Goal: Navigation & Orientation: Find specific page/section

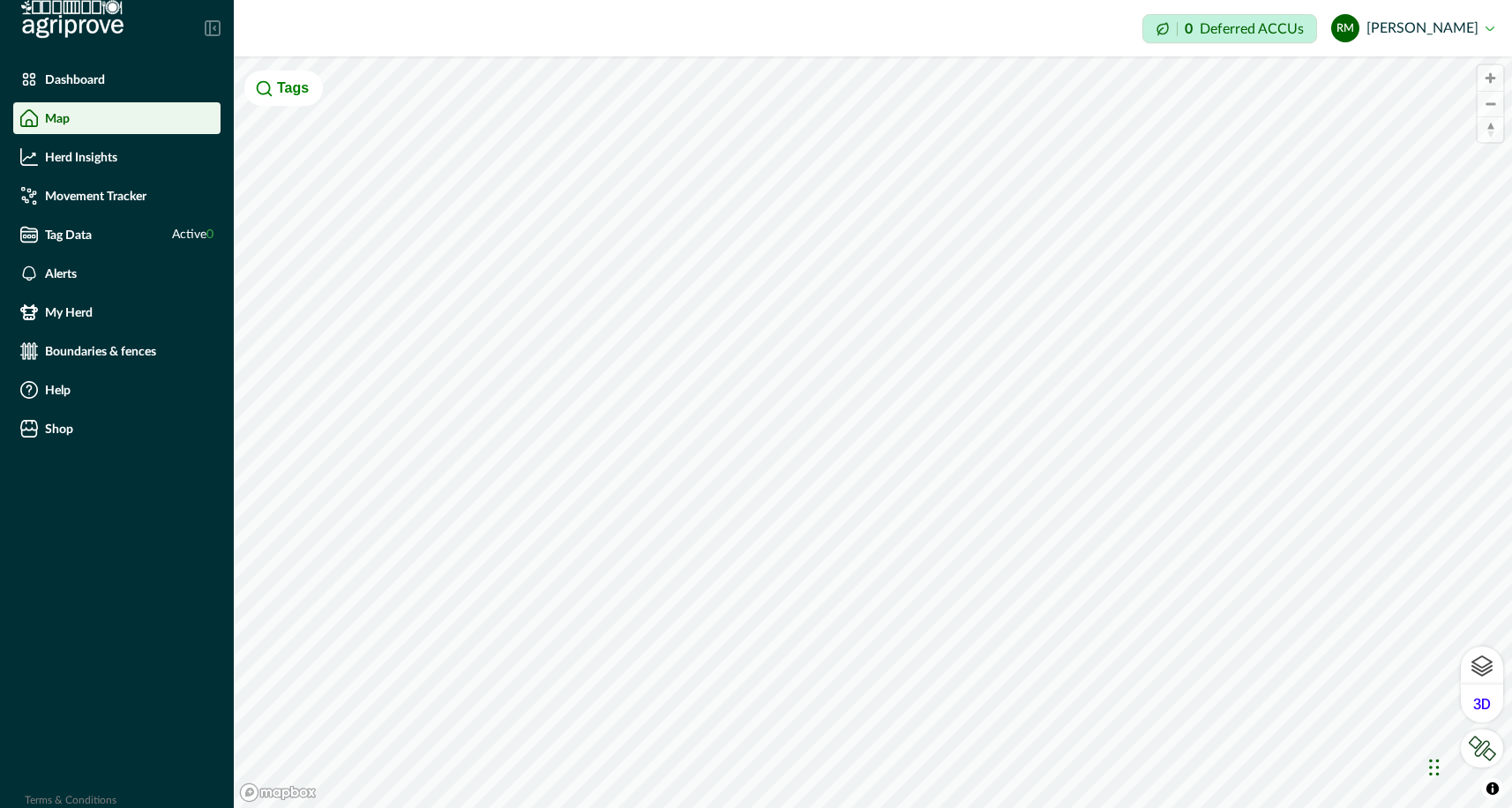
click at [82, 87] on div "Dashboard" at bounding box center [117, 80] width 193 height 18
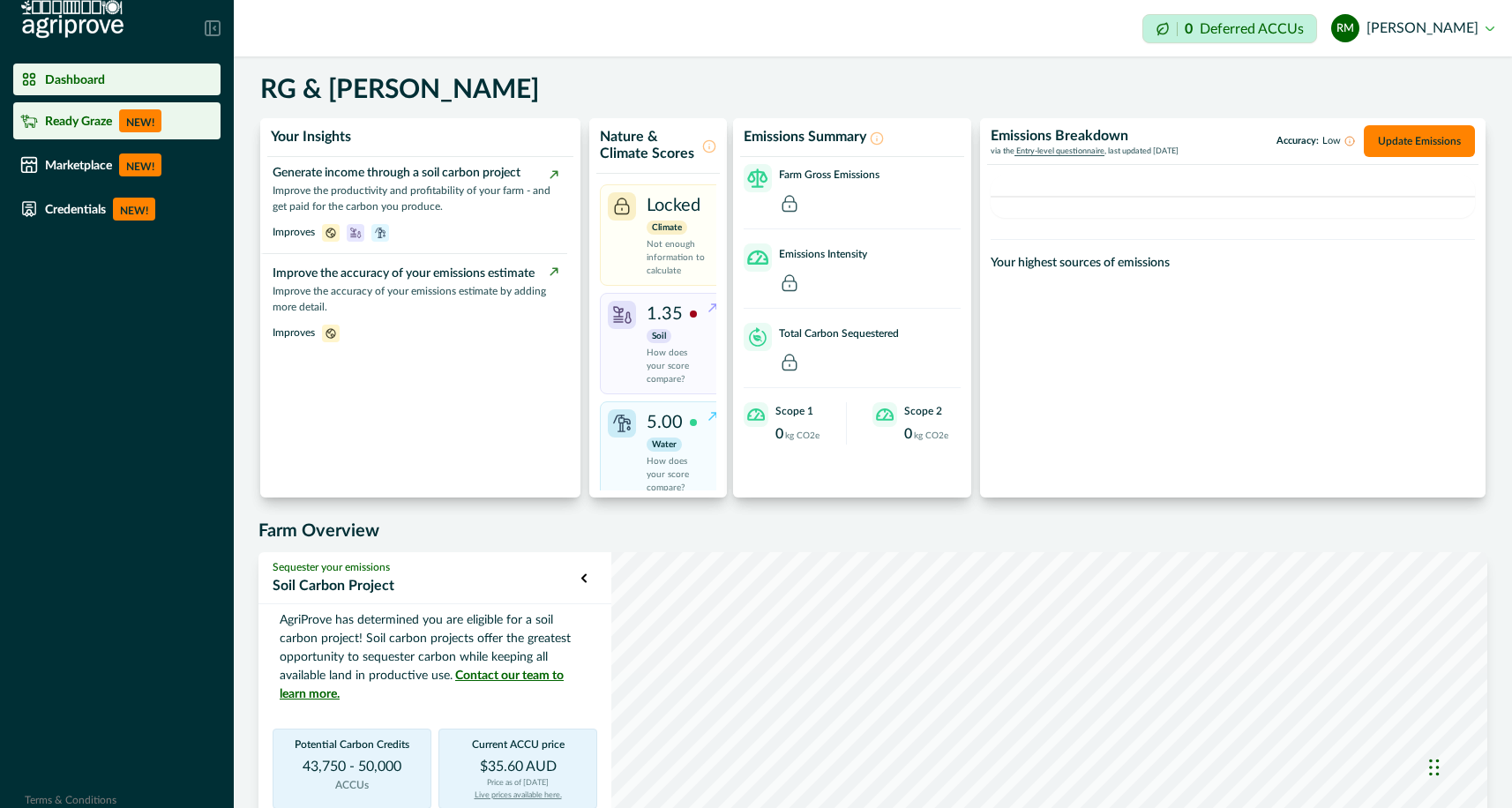
click at [71, 118] on p "Ready Graze" at bounding box center [79, 121] width 67 height 14
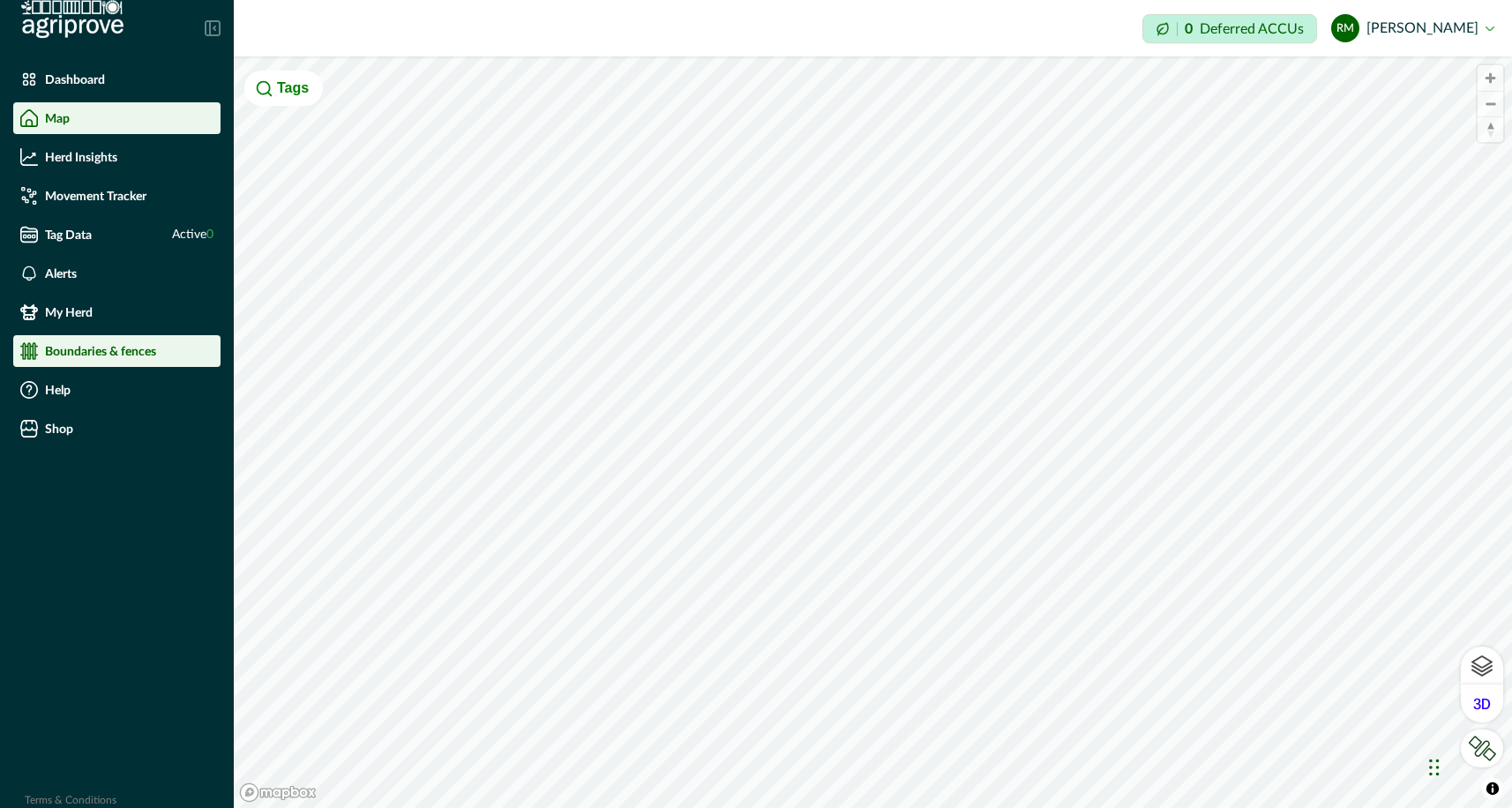
click at [90, 349] on p "Boundaries & fences" at bounding box center [100, 351] width 111 height 14
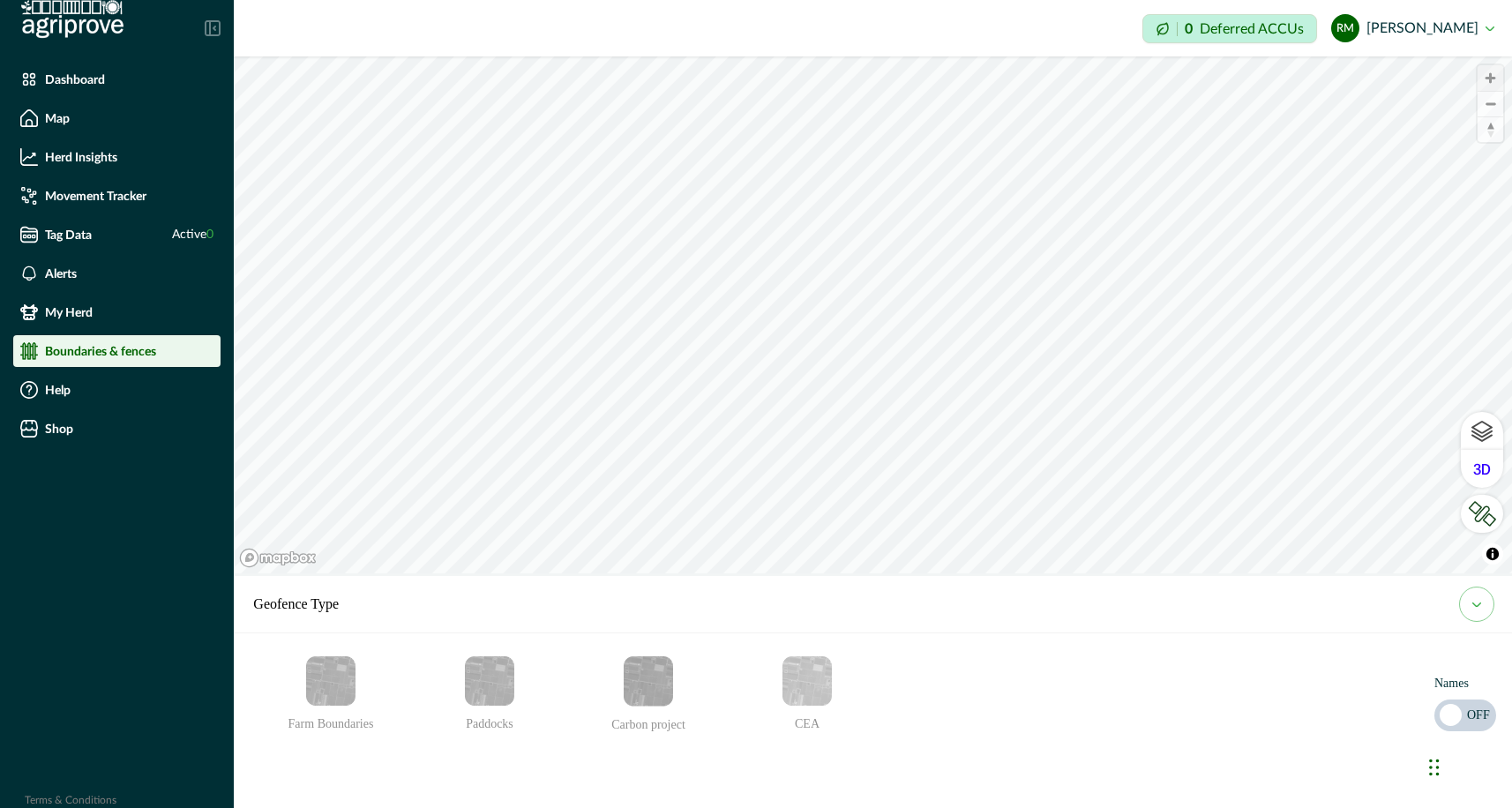
click at [1488, 77] on span "Zoom in" at bounding box center [1490, 78] width 26 height 26
click at [1488, 82] on span "Zoom in" at bounding box center [1490, 78] width 26 height 26
click at [1101, 15] on div "Impersonation Mode 0 Deferred ACCUs RM [PERSON_NAME] Sign out © Mapbox © OpenSt…" at bounding box center [873, 404] width 1278 height 808
click at [1074, 27] on div "Impersonation Mode 0 Deferred ACCUs RM [PERSON_NAME] Sign out © Mapbox © OpenSt…" at bounding box center [873, 404] width 1278 height 808
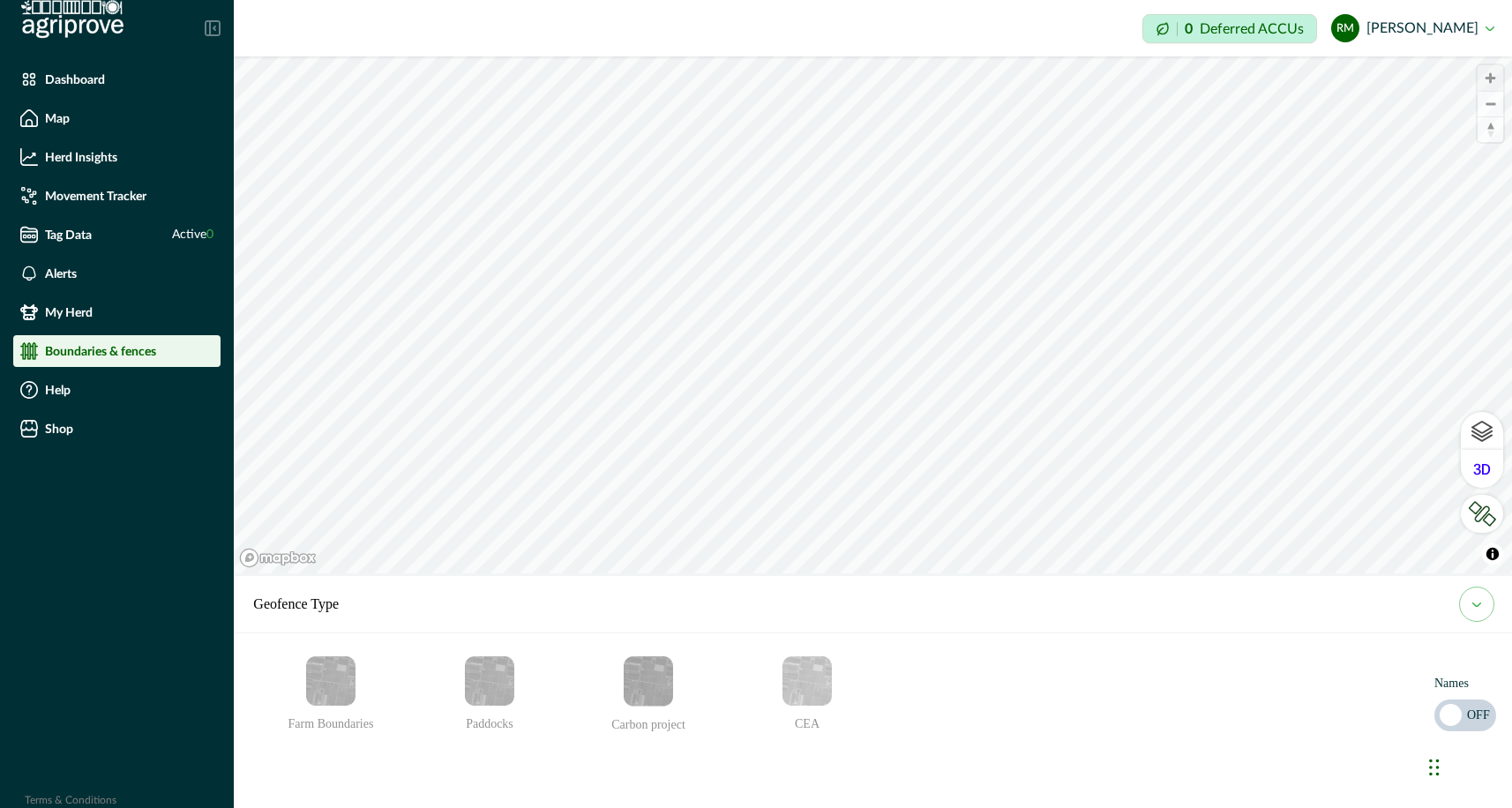
click at [1489, 79] on span "Zoom in" at bounding box center [1490, 78] width 26 height 26
click at [333, 694] on img "Farm Boundaries" at bounding box center [331, 681] width 50 height 50
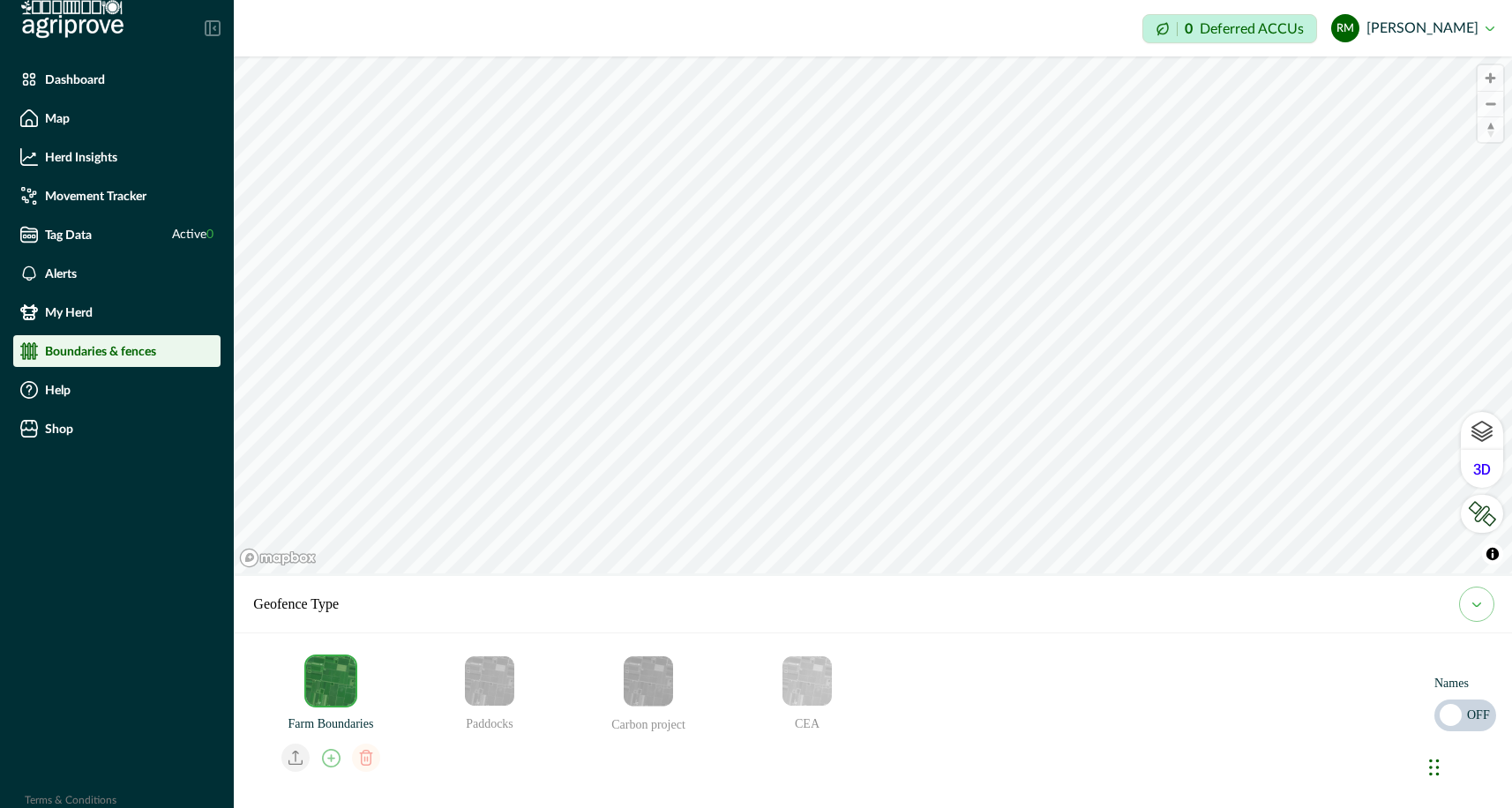
click at [481, 684] on img "Paddocks" at bounding box center [490, 681] width 50 height 50
click at [487, 756] on icon "email add" at bounding box center [490, 758] width 19 height 19
click at [330, 688] on img "Farm Boundaries" at bounding box center [331, 681] width 50 height 50
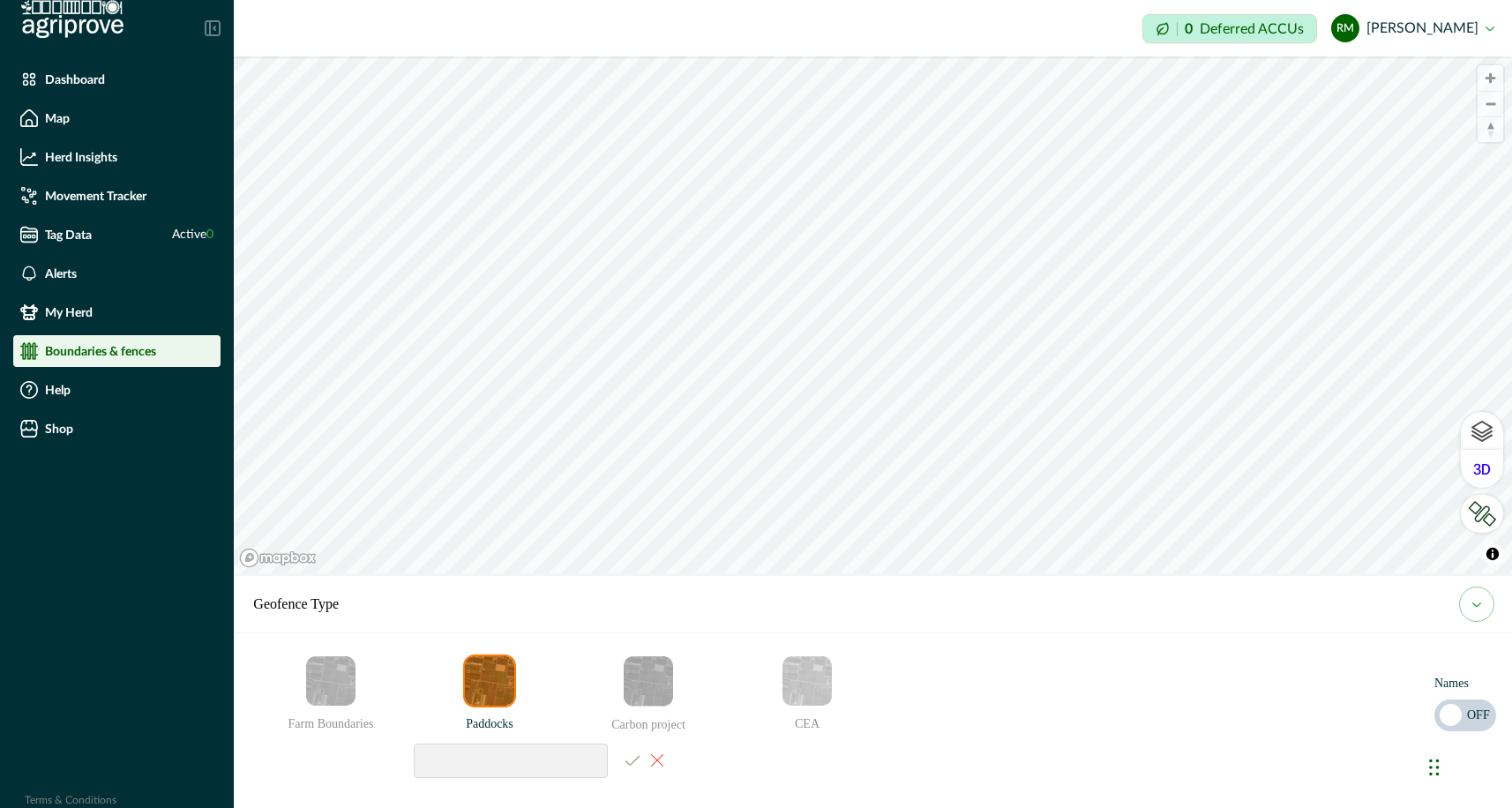
click at [546, 764] on input at bounding box center [511, 761] width 194 height 35
type input "****"
click at [628, 765] on icon "email add" at bounding box center [632, 760] width 14 height 11
click at [479, 707] on button "Paddocks" at bounding box center [490, 681] width 53 height 53
click at [499, 692] on img "Paddocks" at bounding box center [490, 681] width 50 height 50
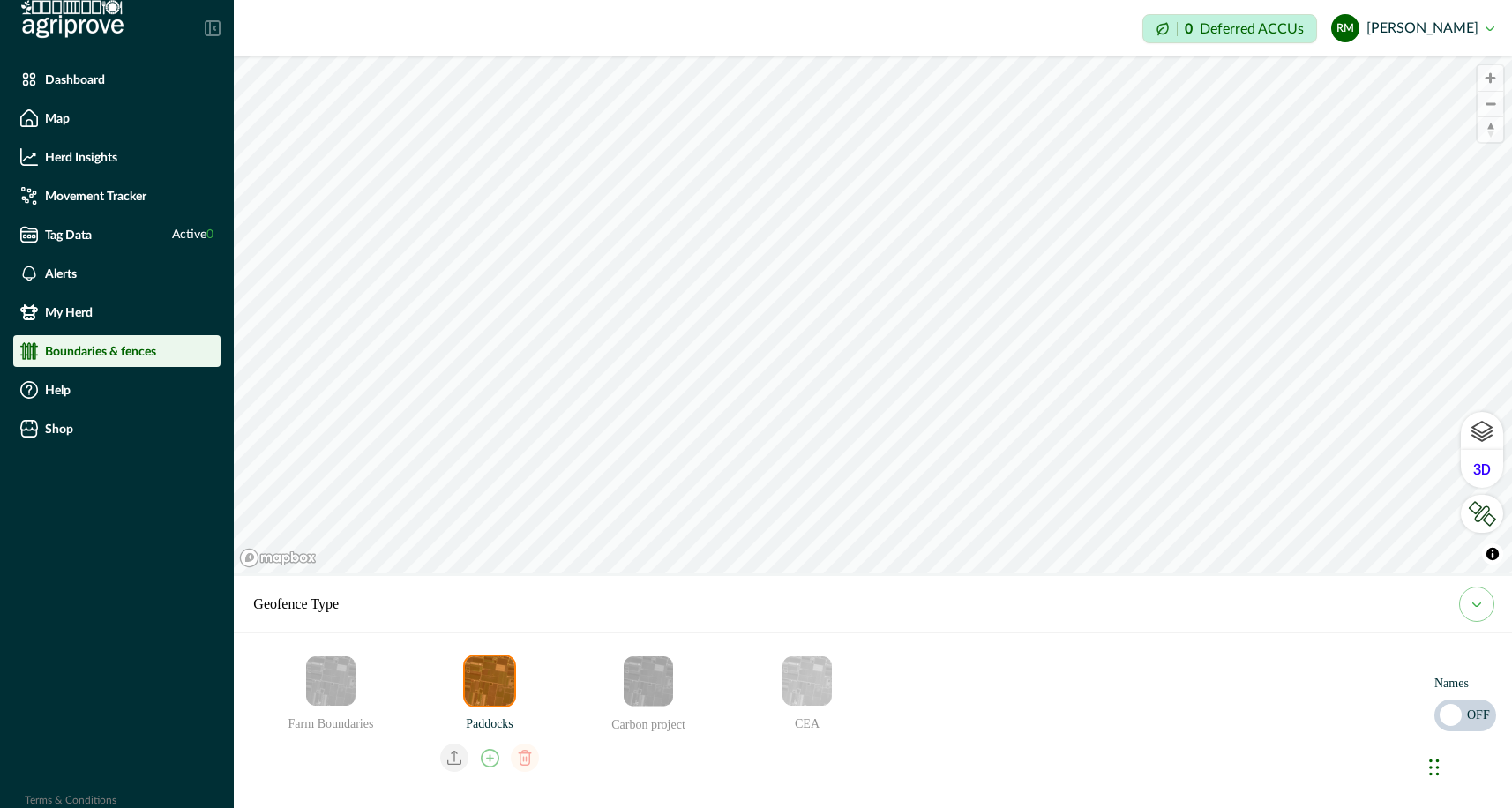
click at [489, 762] on icon "email add" at bounding box center [490, 758] width 19 height 19
click at [481, 704] on img "Paddocks" at bounding box center [490, 681] width 50 height 50
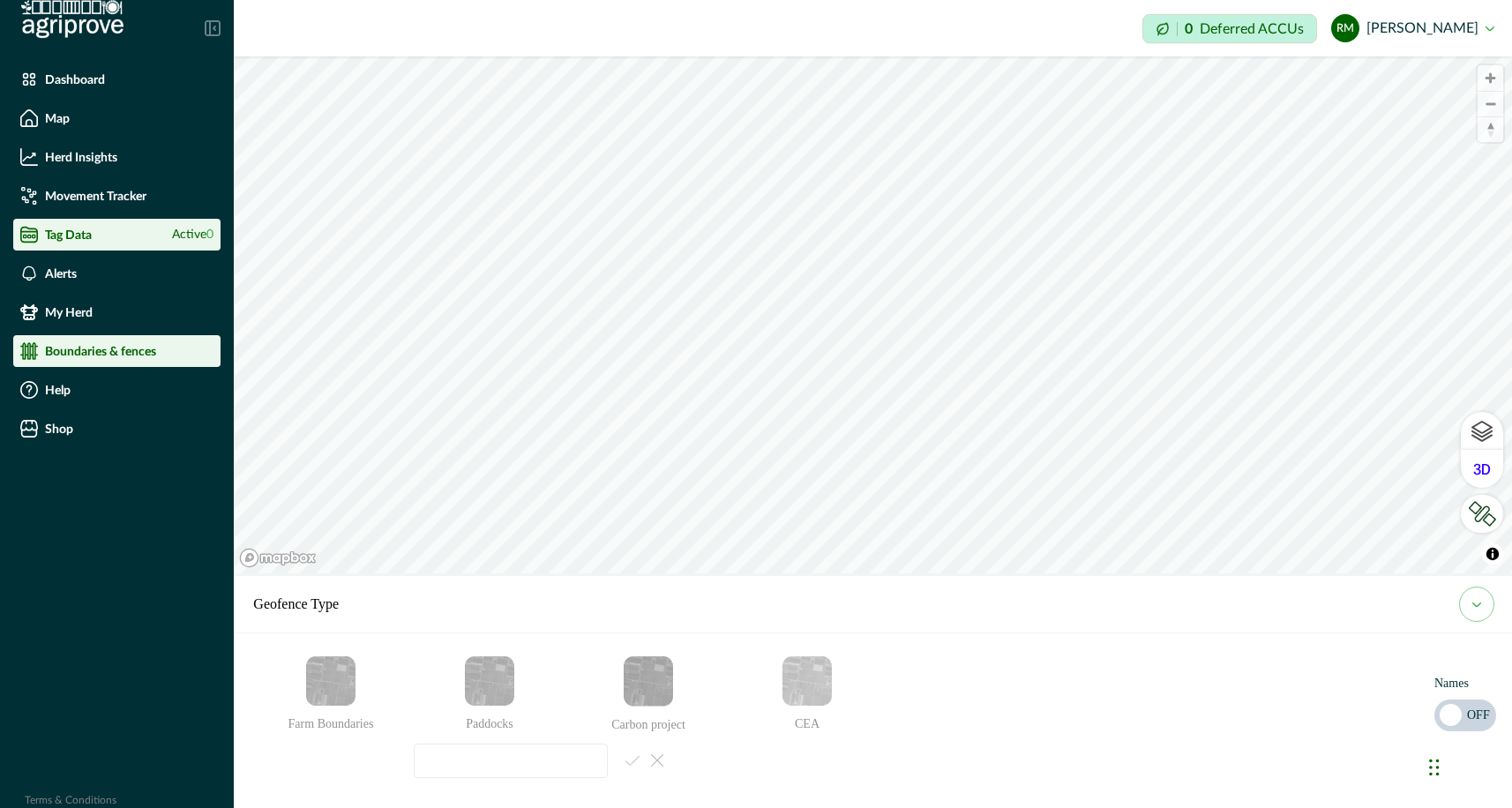
click at [76, 234] on p "Tag Data" at bounding box center [68, 235] width 47 height 14
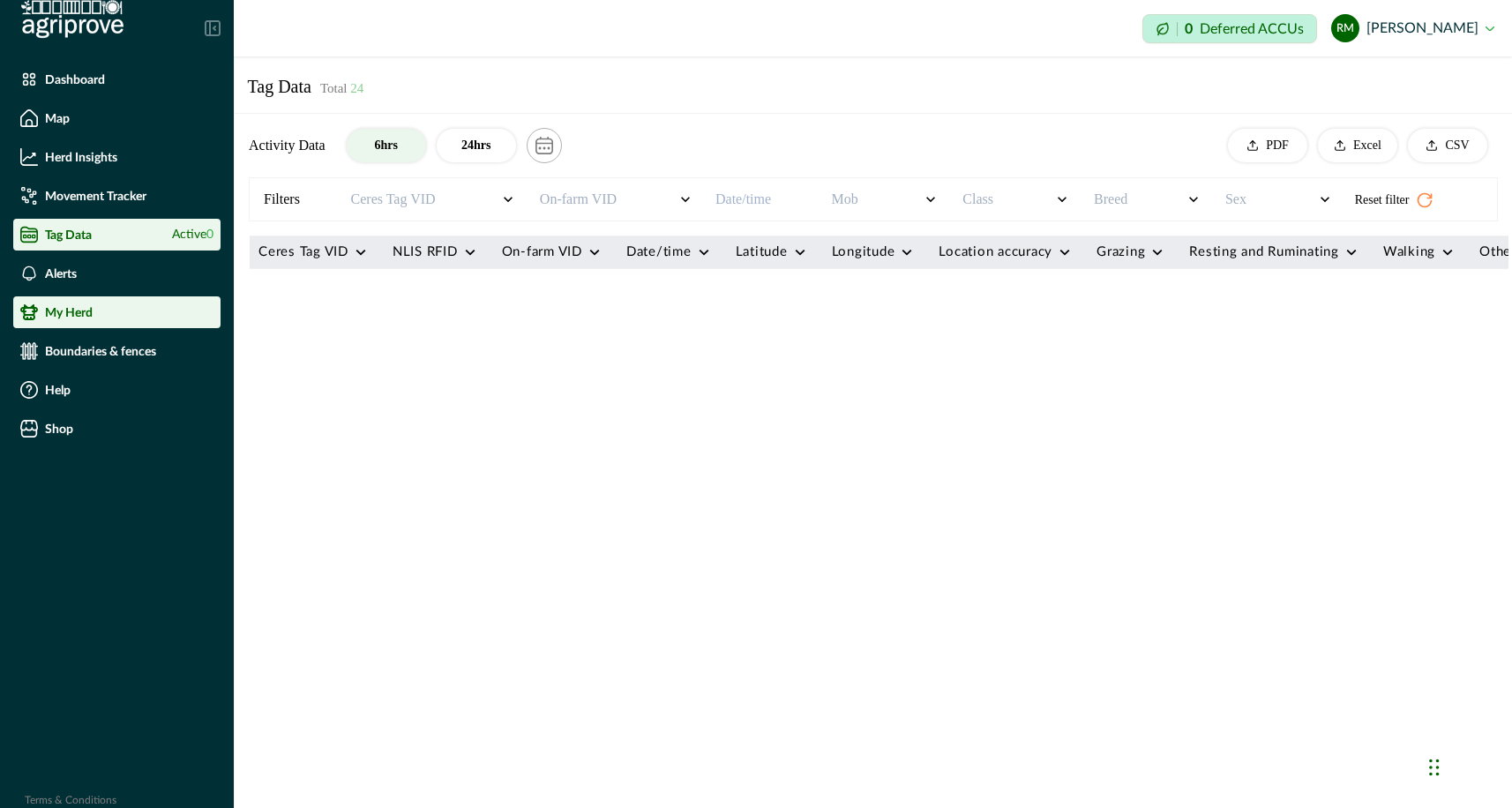
click at [71, 313] on p "My Herd" at bounding box center [69, 312] width 48 height 14
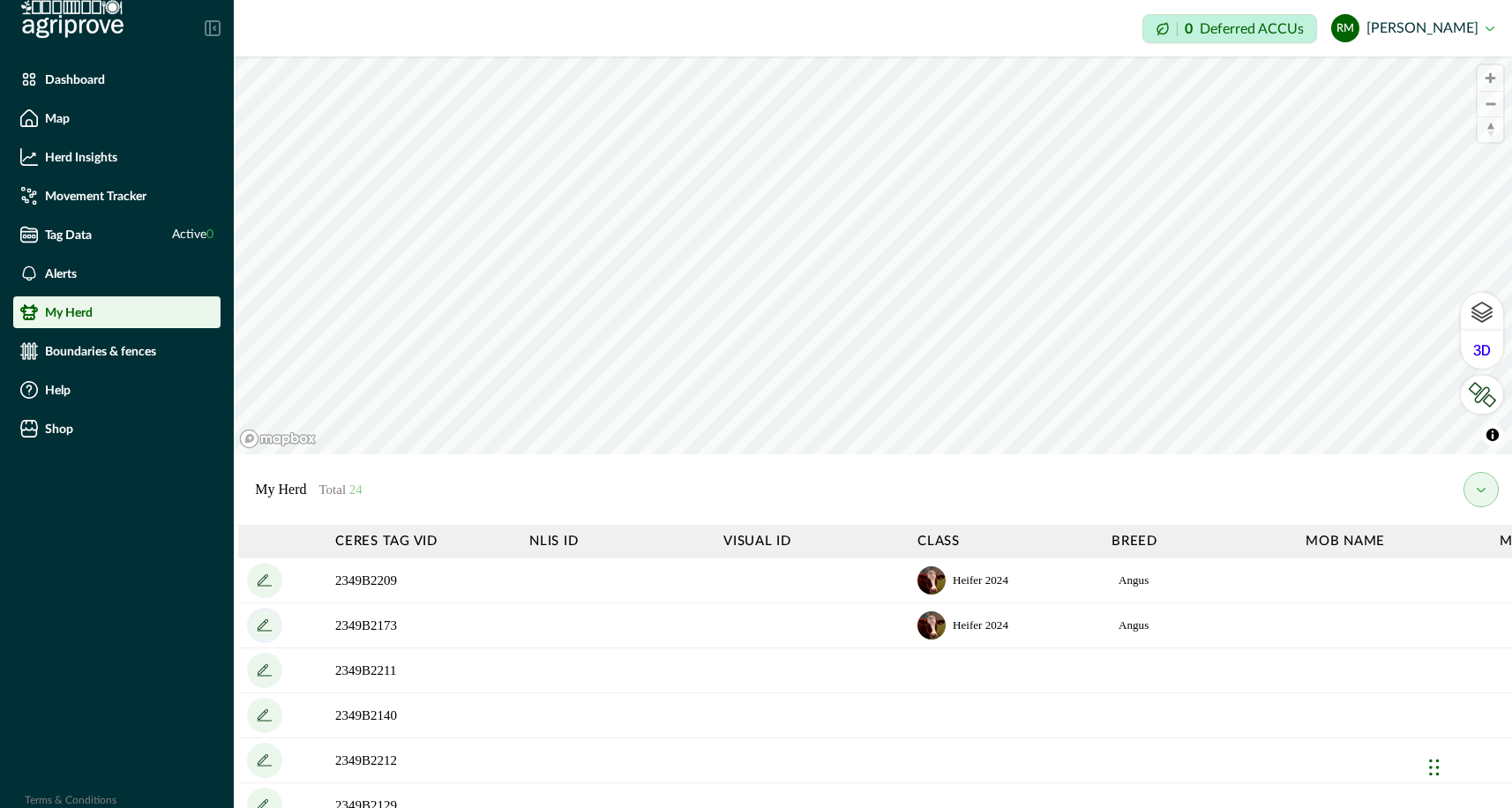
click at [266, 627] on icon "add" at bounding box center [264, 625] width 28 height 28
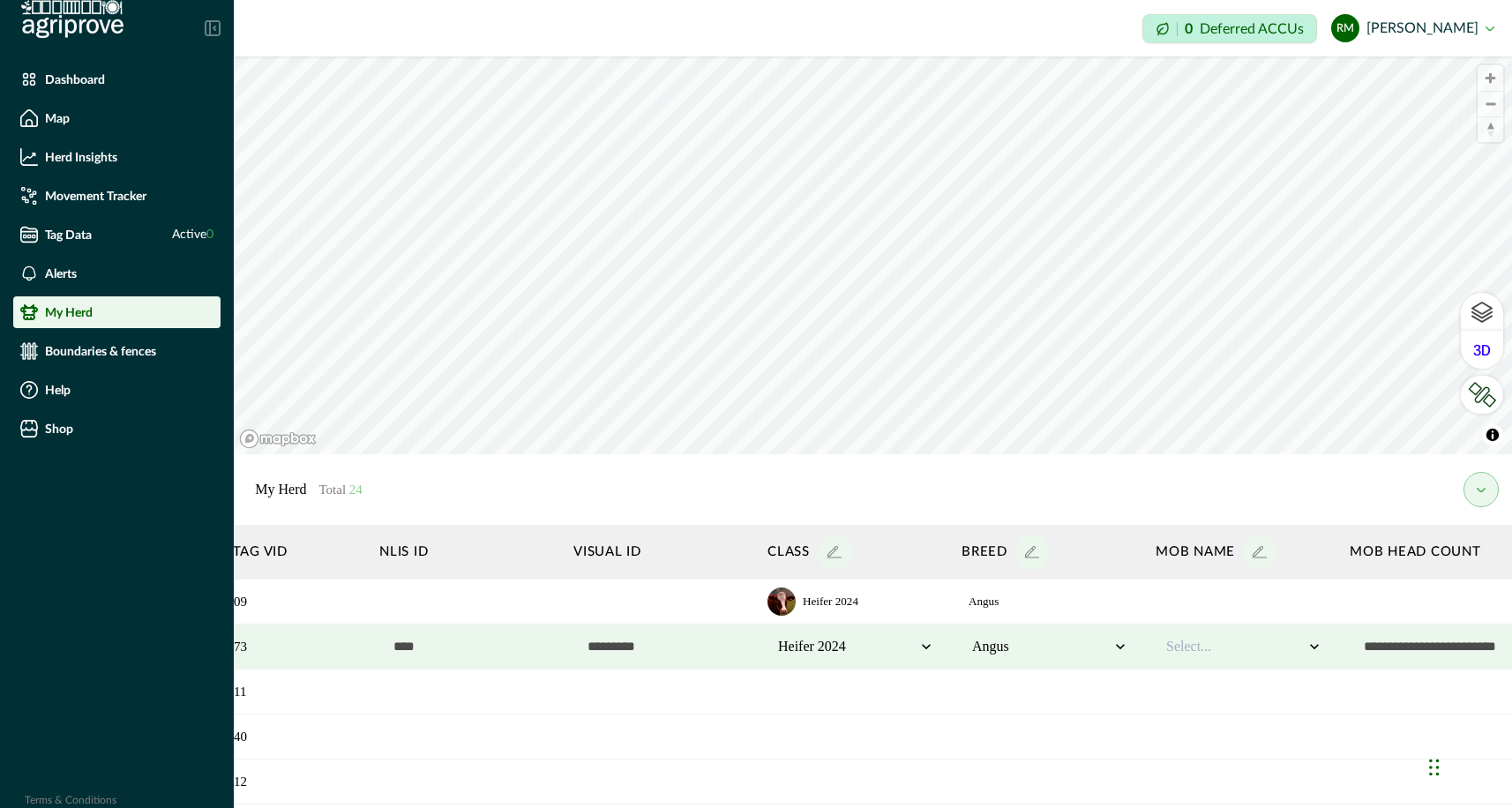
scroll to position [0, 151]
click at [925, 649] on icon at bounding box center [925, 647] width 9 height 5
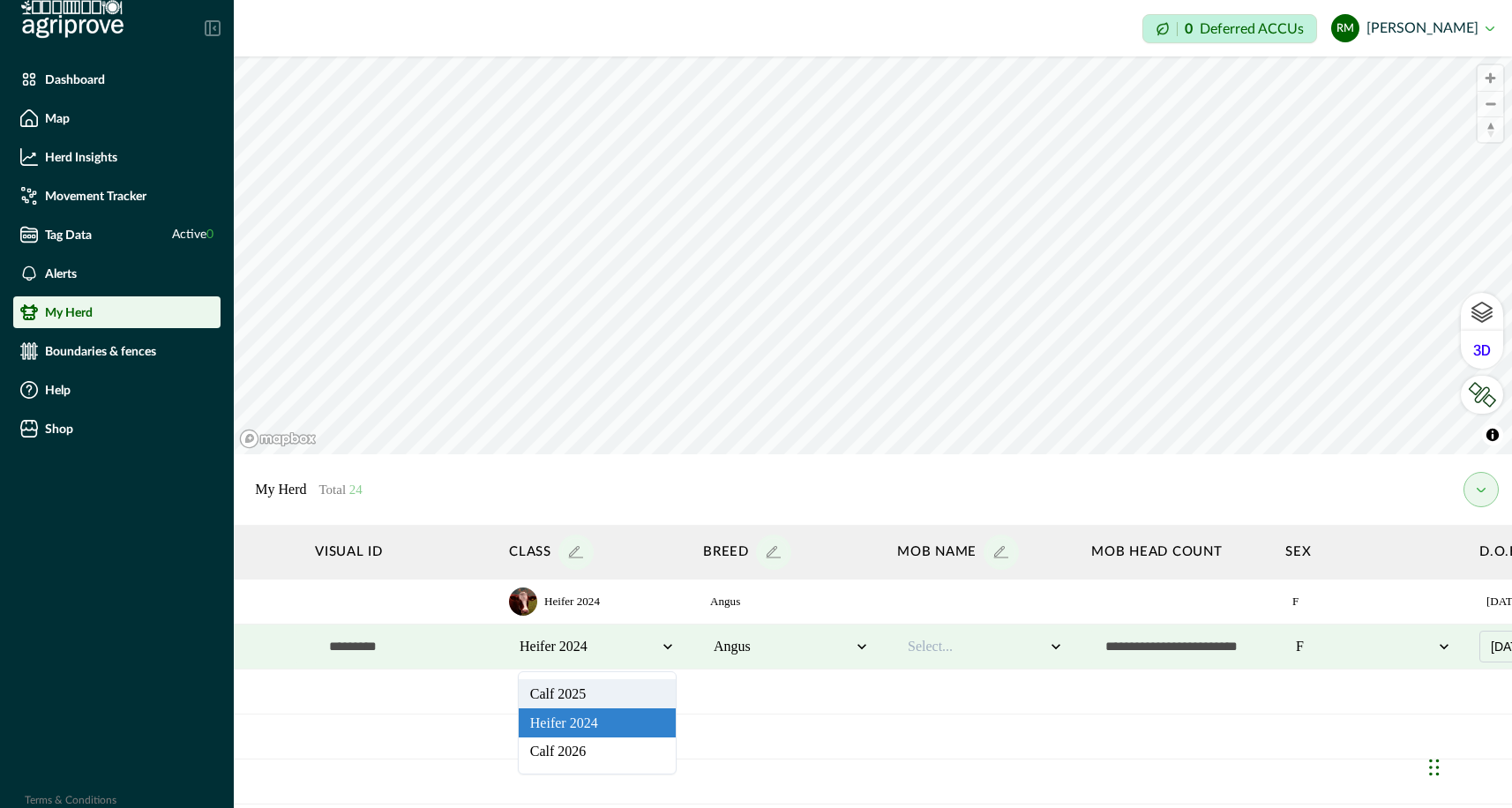
scroll to position [0, 411]
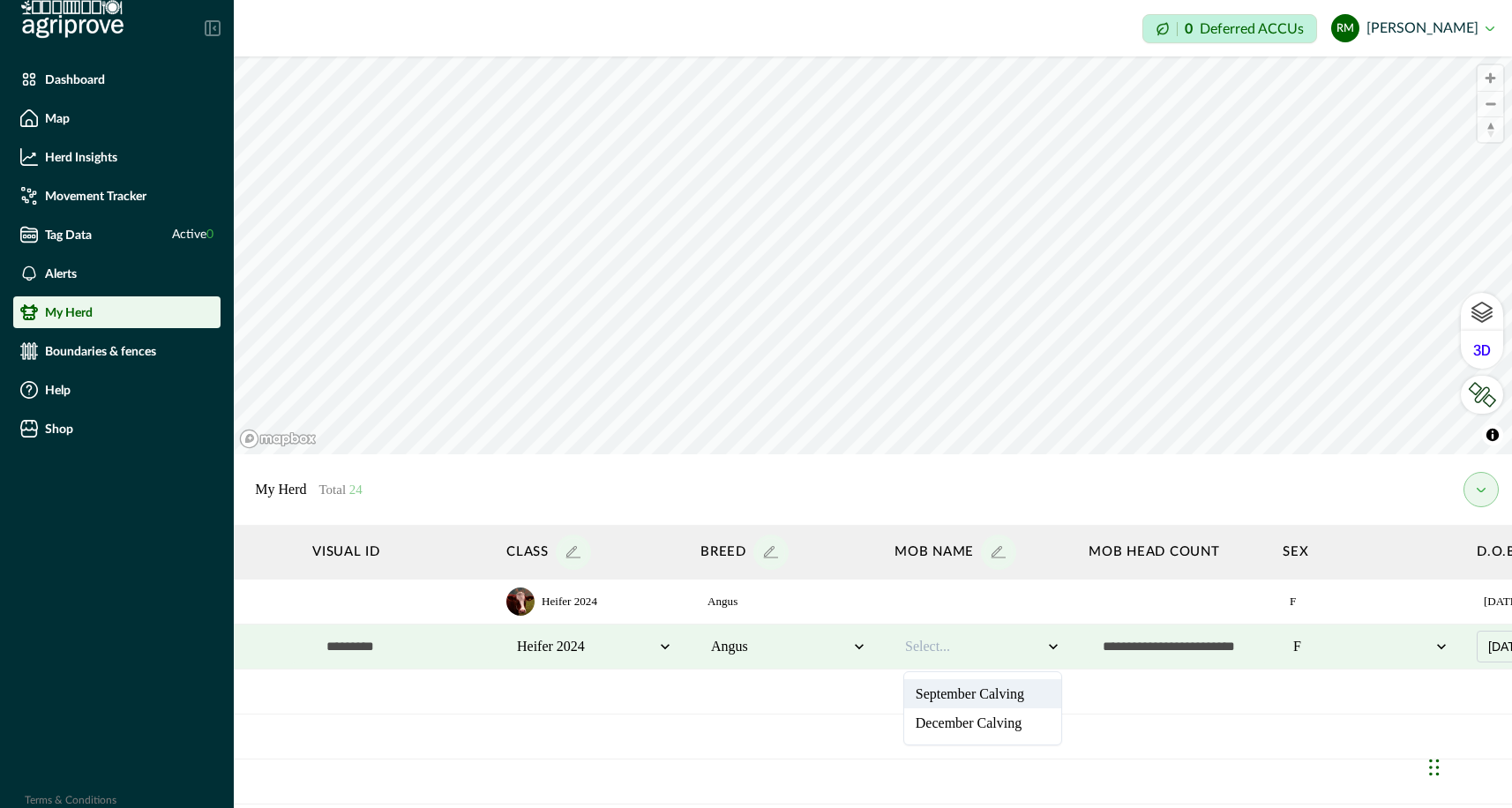
click at [1048, 647] on icon at bounding box center [1054, 647] width 18 height 18
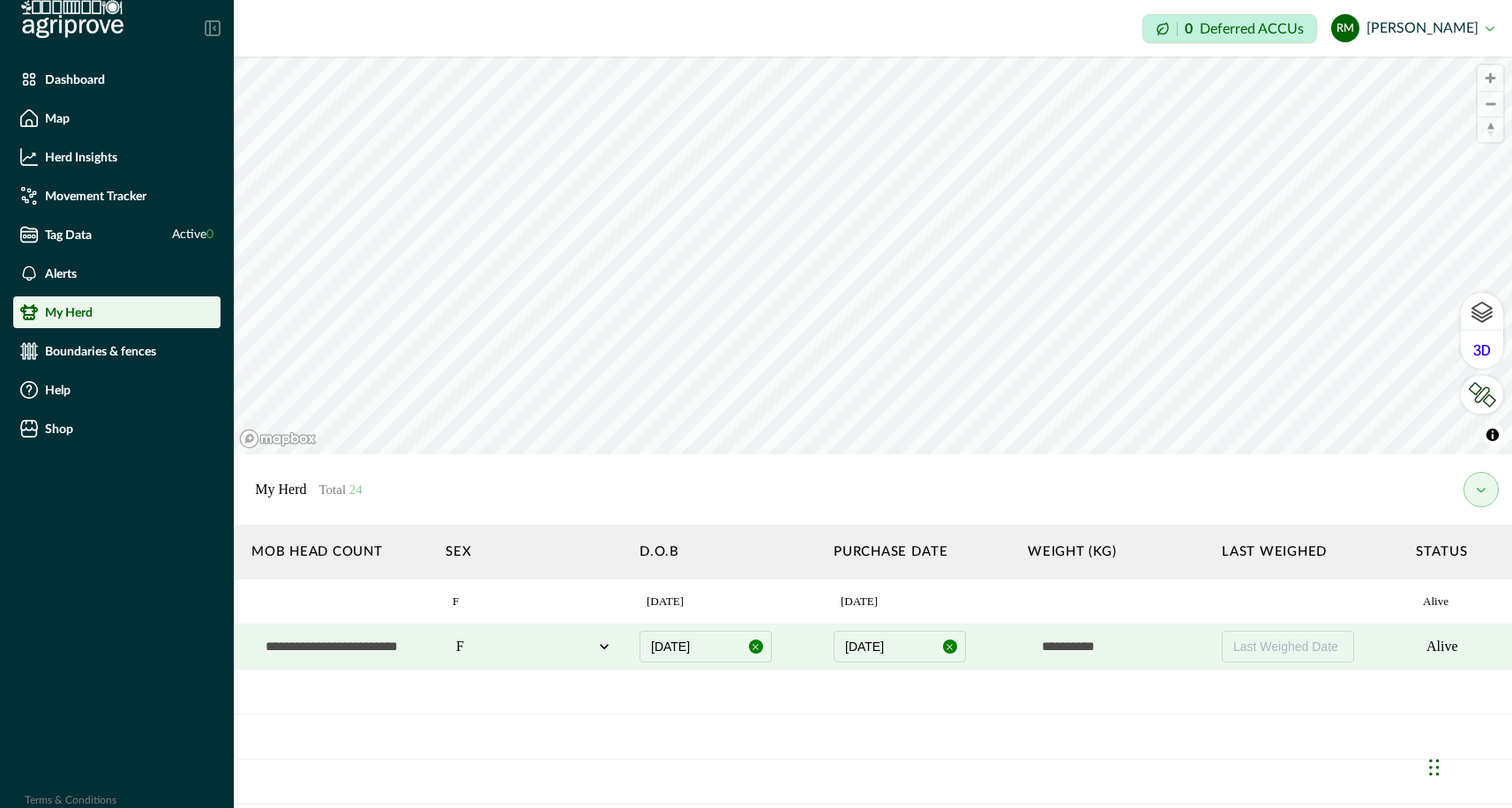
scroll to position [0, 1251]
click at [61, 202] on p "Movement Tracker" at bounding box center [96, 196] width 101 height 14
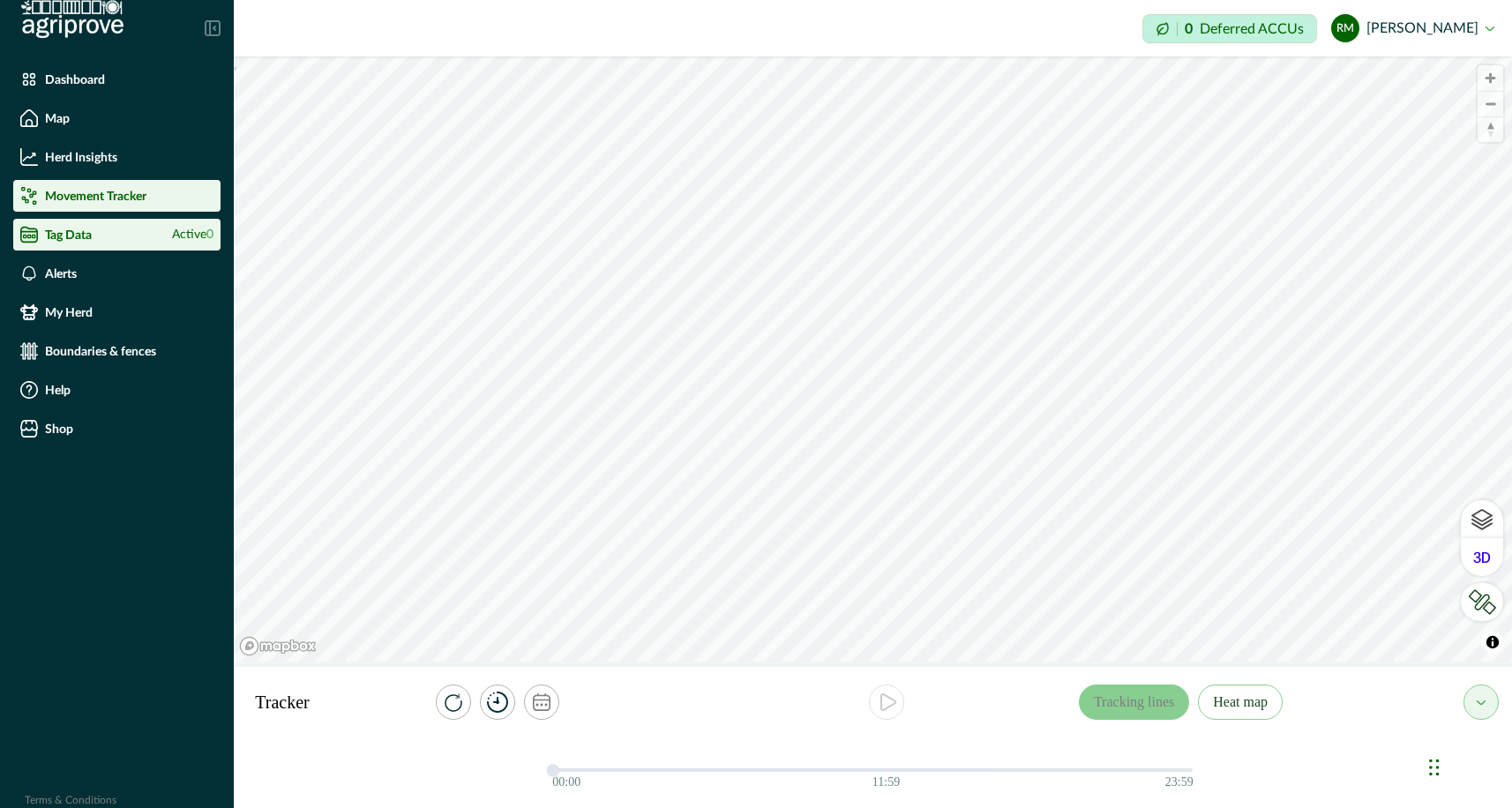
click at [67, 241] on p "Tag Data" at bounding box center [68, 235] width 47 height 14
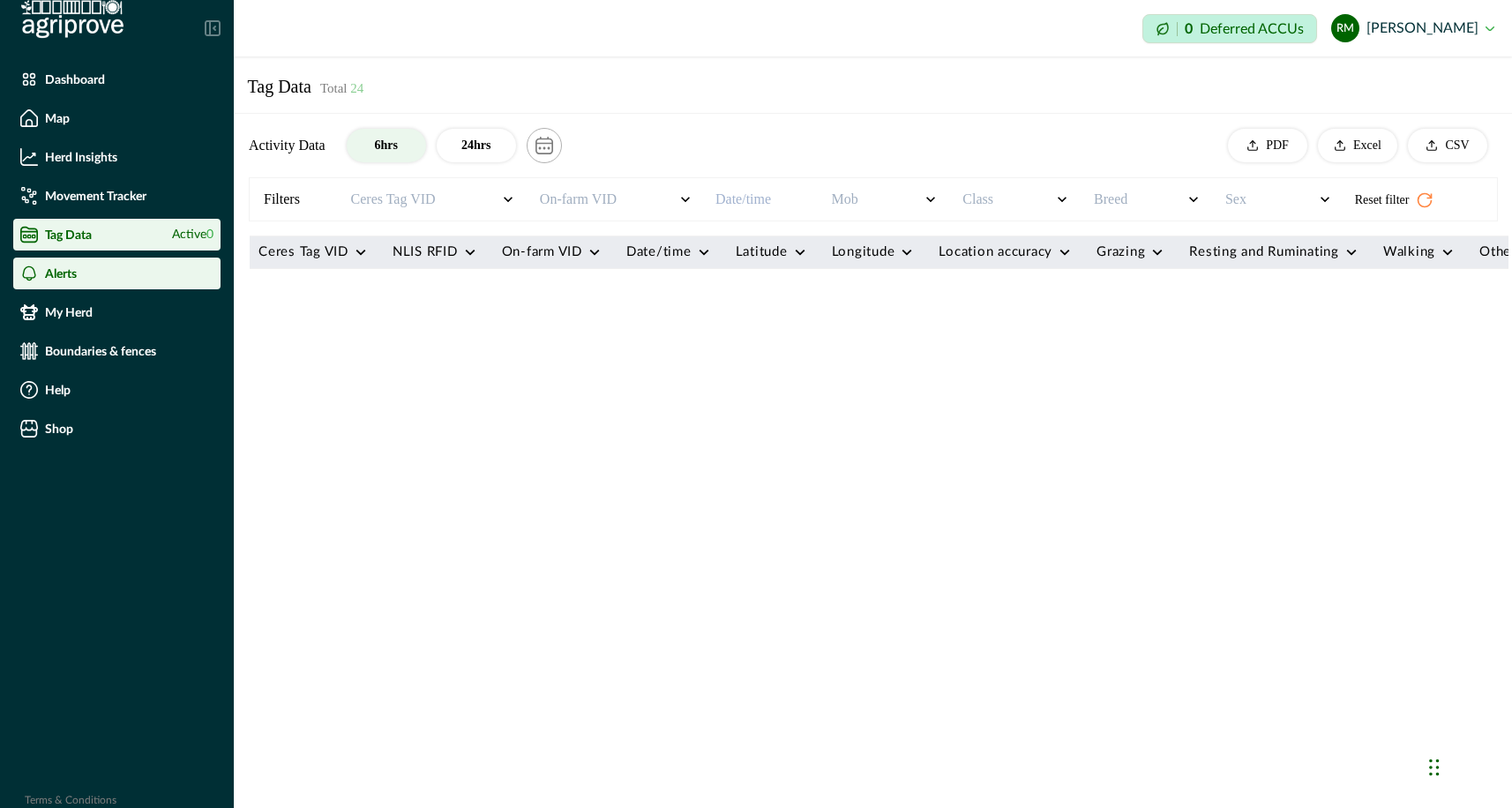
click at [67, 278] on p "Alerts" at bounding box center [61, 273] width 32 height 14
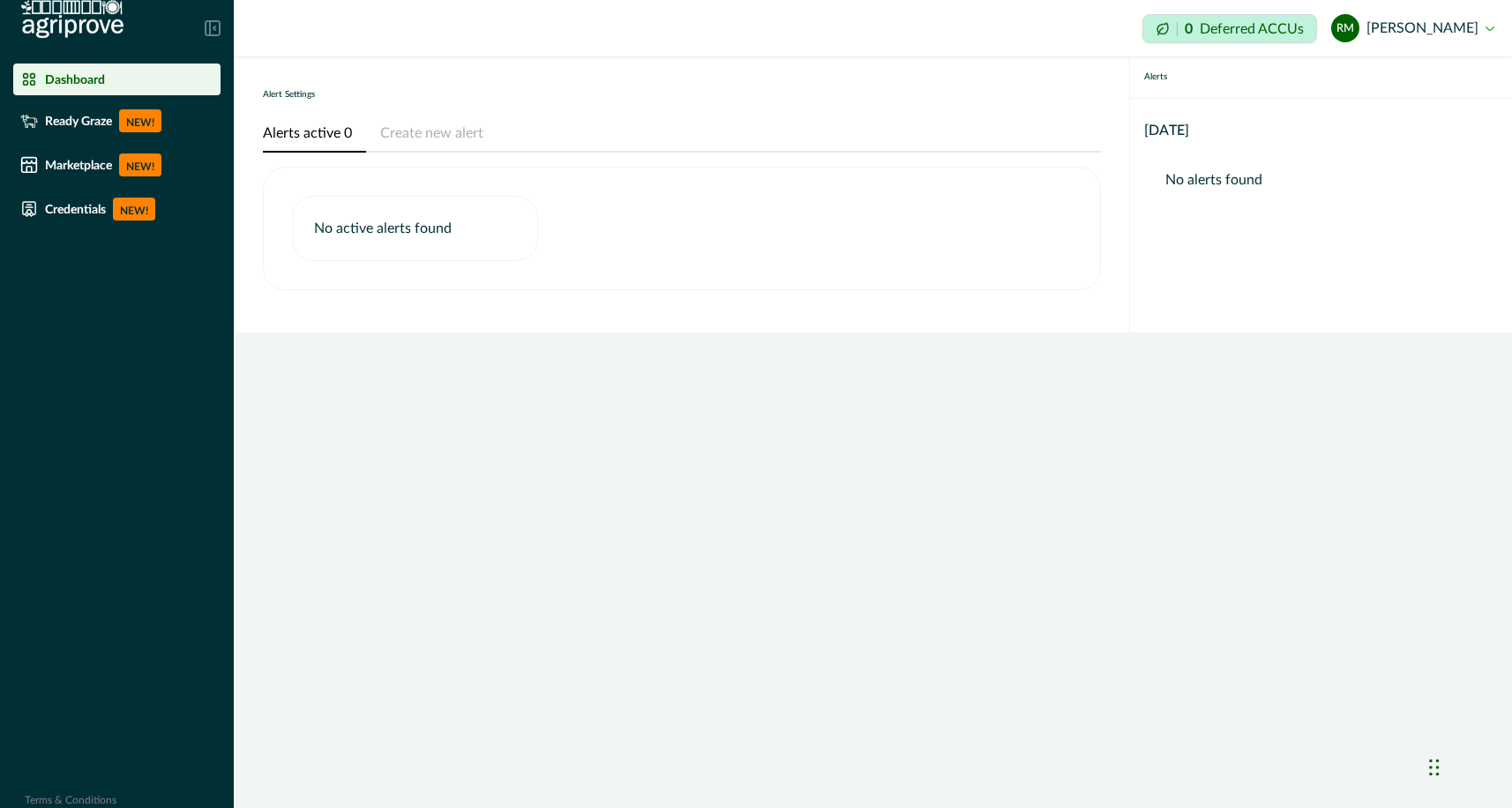
click at [82, 83] on p "Dashboard" at bounding box center [75, 80] width 60 height 14
